Goal: Communication & Community: Answer question/provide support

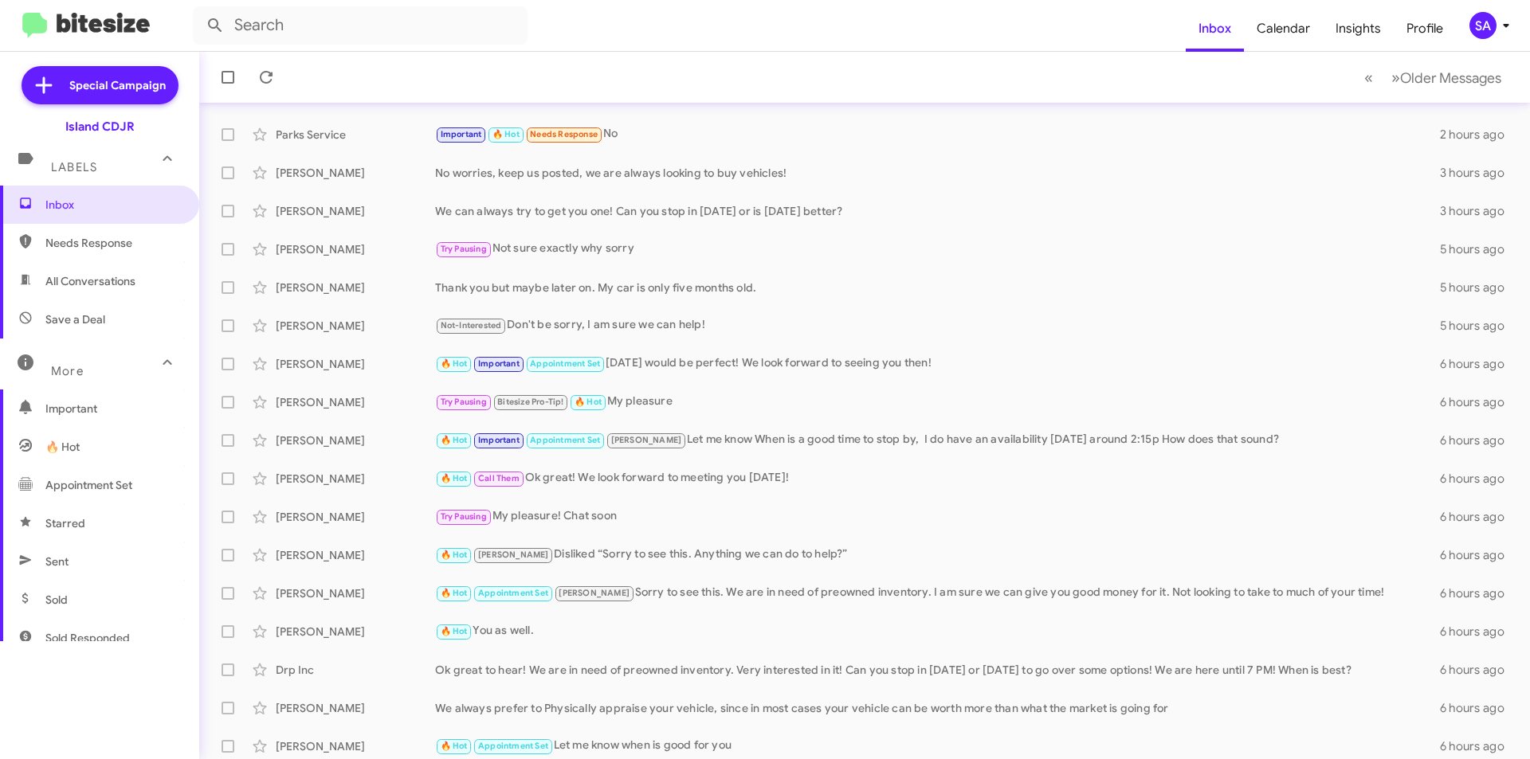
scroll to position [80, 0]
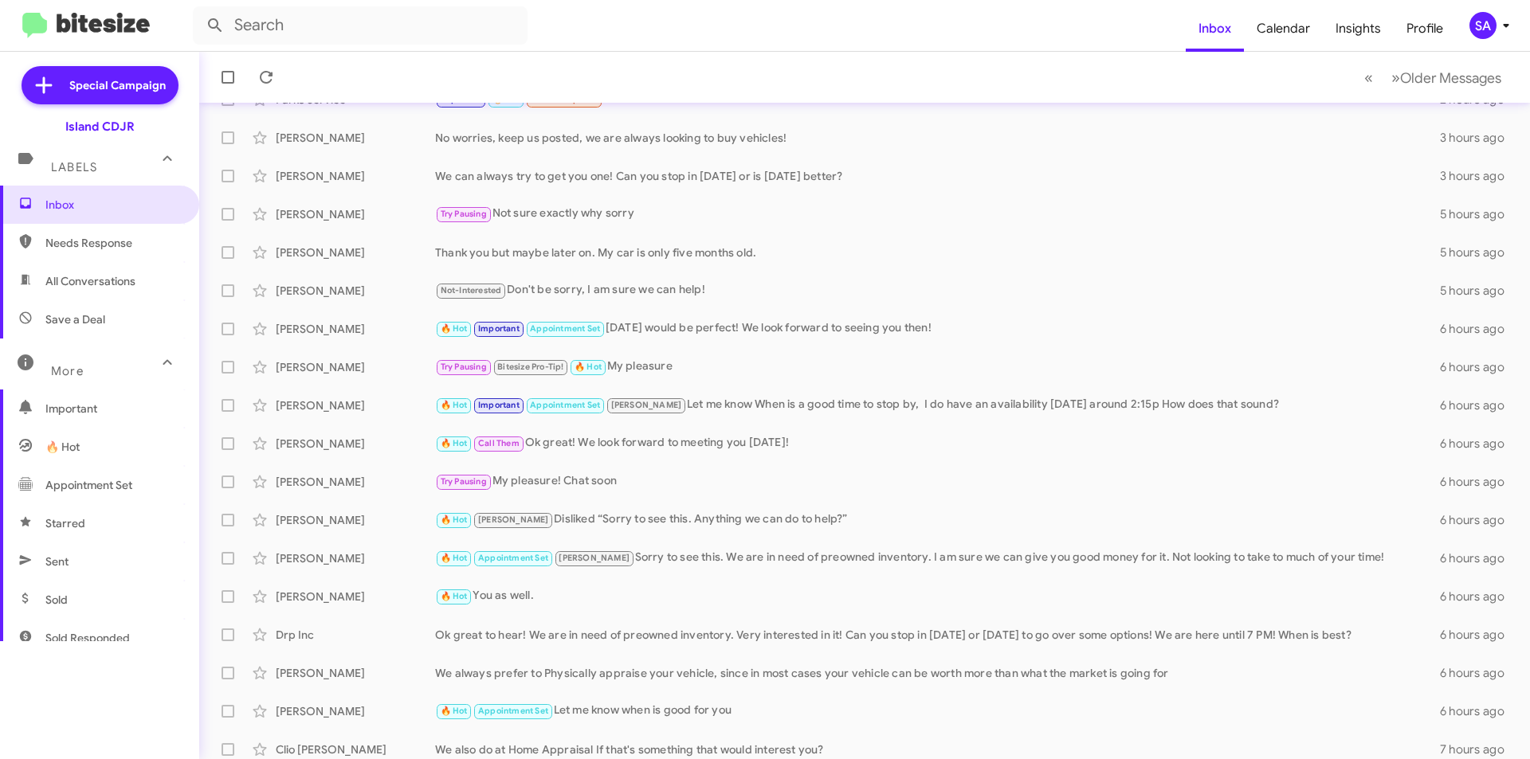
click at [101, 289] on span "All Conversations" at bounding box center [99, 281] width 199 height 38
type input "in:all-conversations"
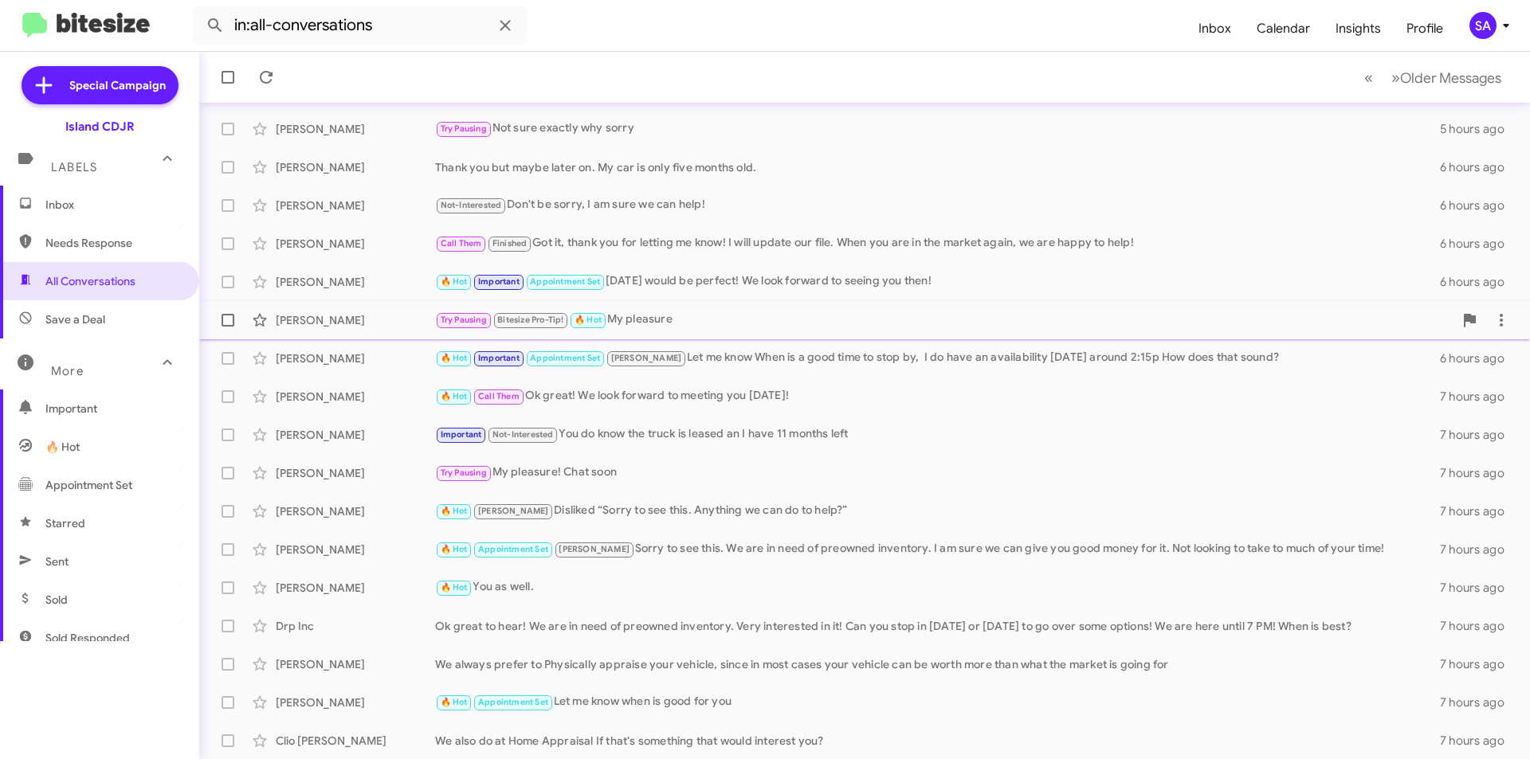
scroll to position [166, 0]
click at [1391, 86] on span "»" at bounding box center [1395, 78] width 9 height 20
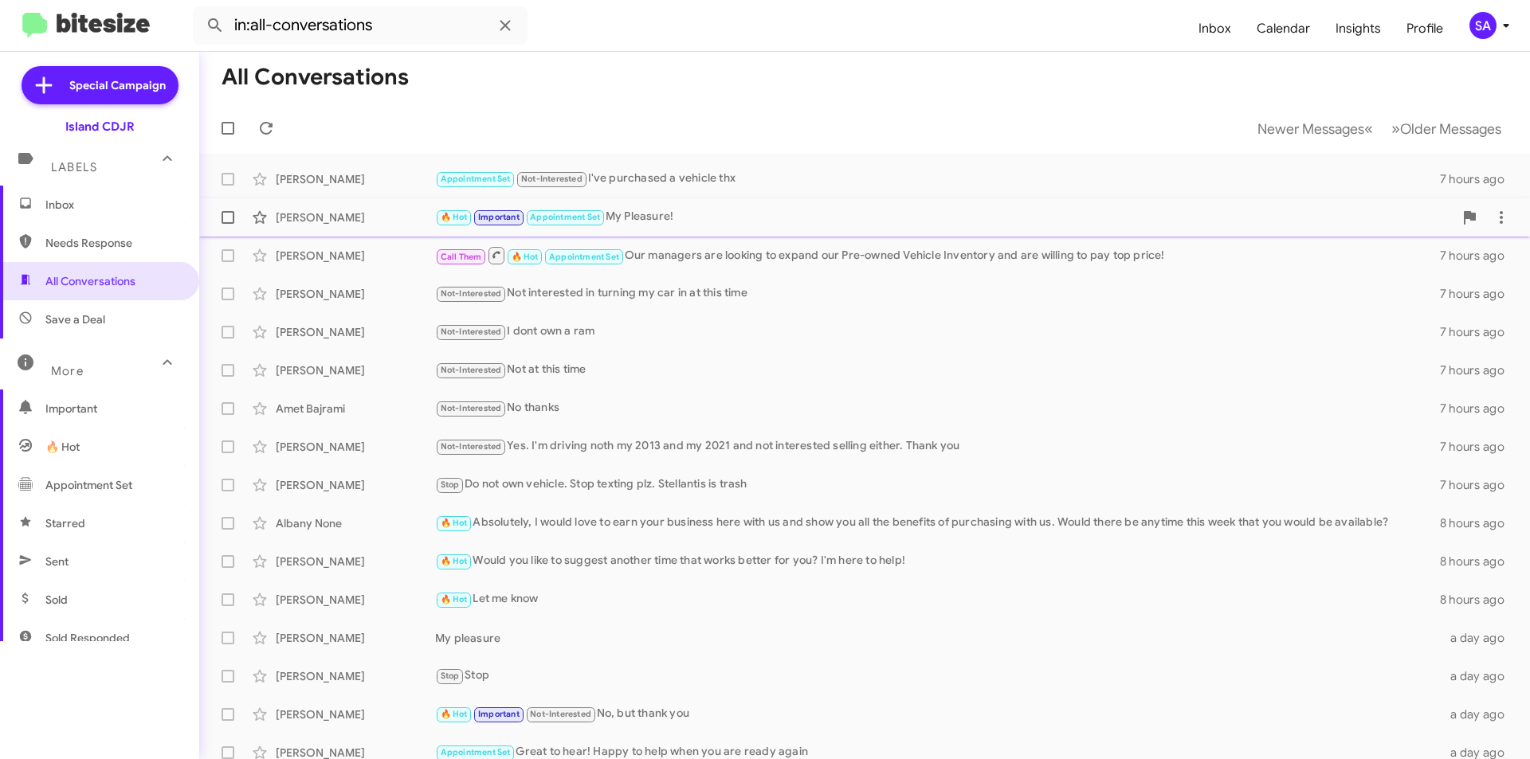
click at [375, 219] on div "[PERSON_NAME]" at bounding box center [355, 218] width 159 height 16
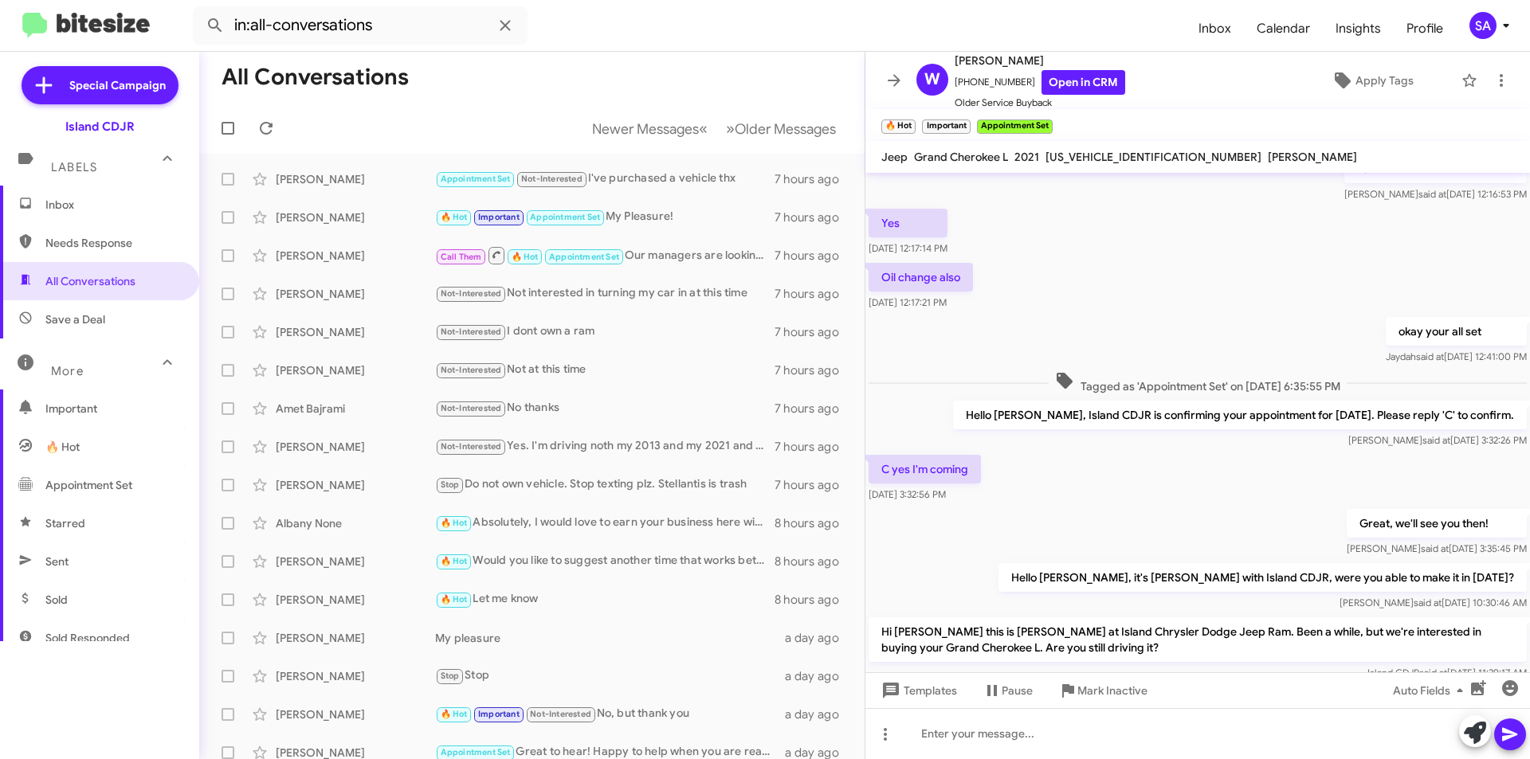
scroll to position [2, 0]
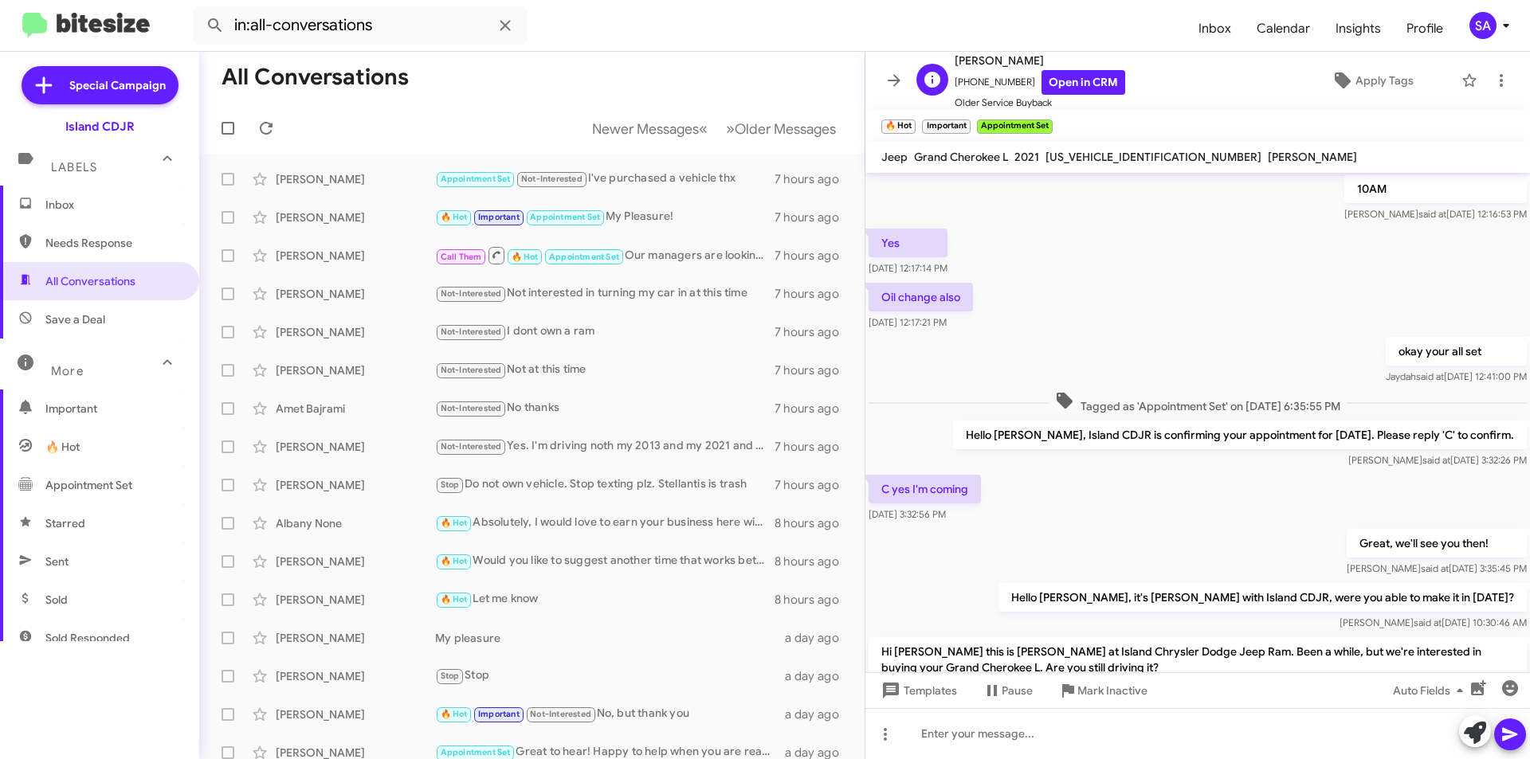
click at [970, 83] on span "[PHONE_NUMBER] Open in CRM" at bounding box center [1039, 82] width 170 height 25
copy span "13478614215"
